Goal: Go to known website: Access a specific website the user already knows

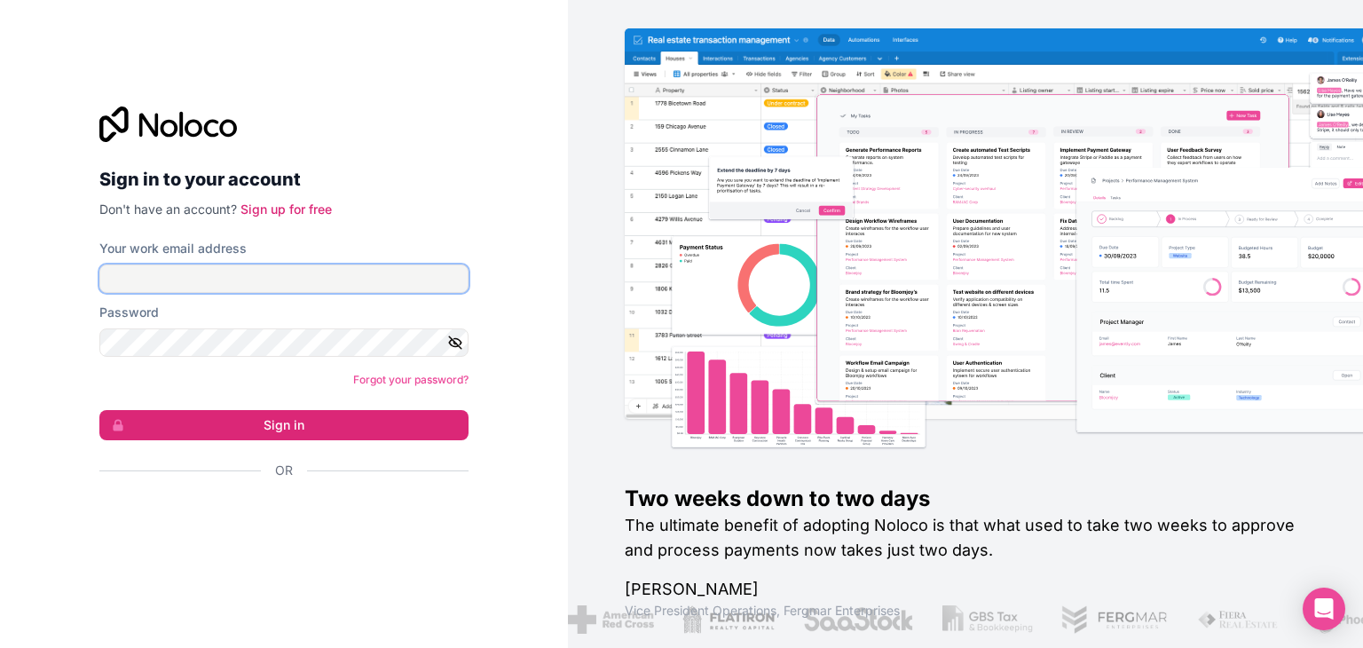
click at [355, 278] on input "Your work email address" at bounding box center [283, 278] width 369 height 28
type input "ams@boringgroup.net"
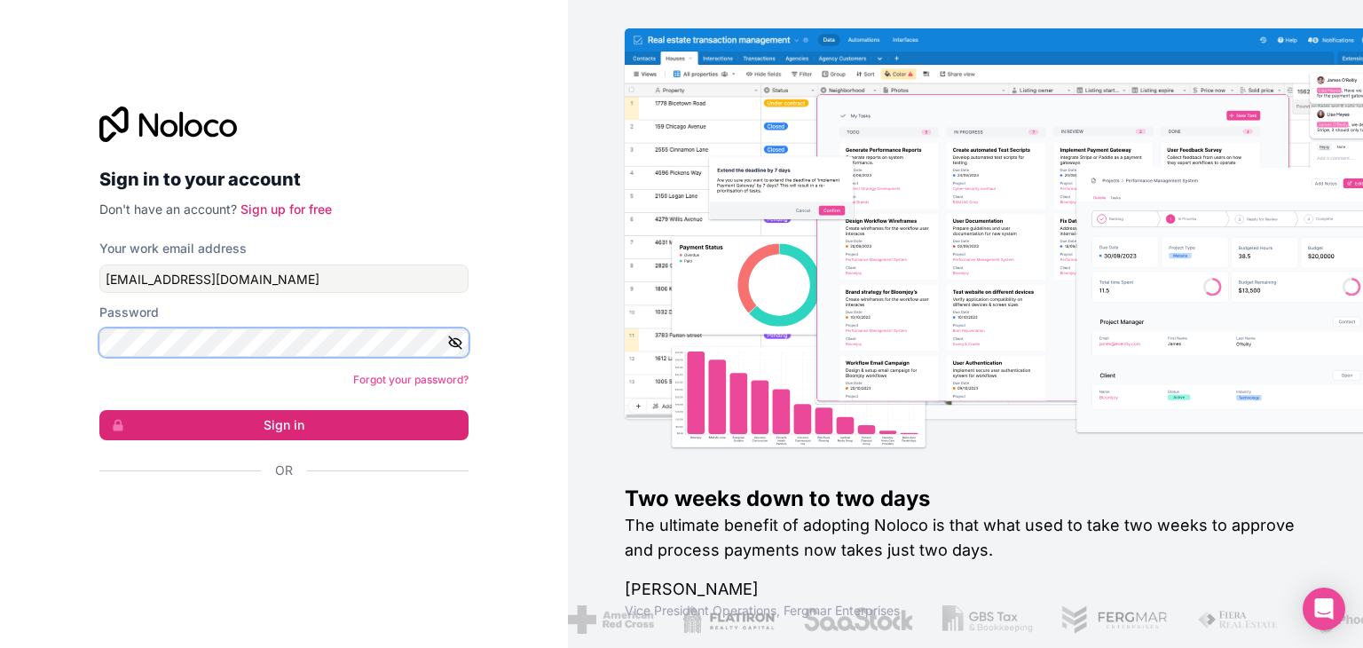
click at [99, 410] on button "Sign in" at bounding box center [283, 425] width 369 height 30
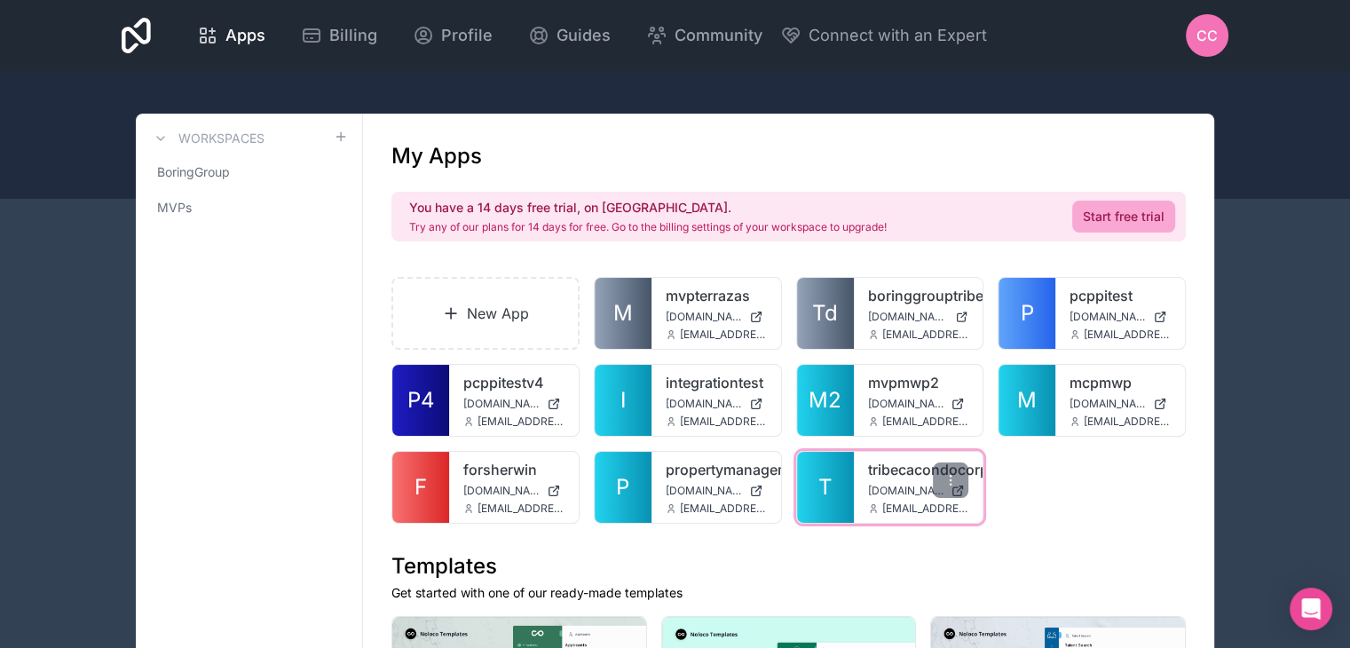
click at [838, 478] on link "T" at bounding box center [825, 487] width 57 height 71
